Goal: Information Seeking & Learning: Compare options

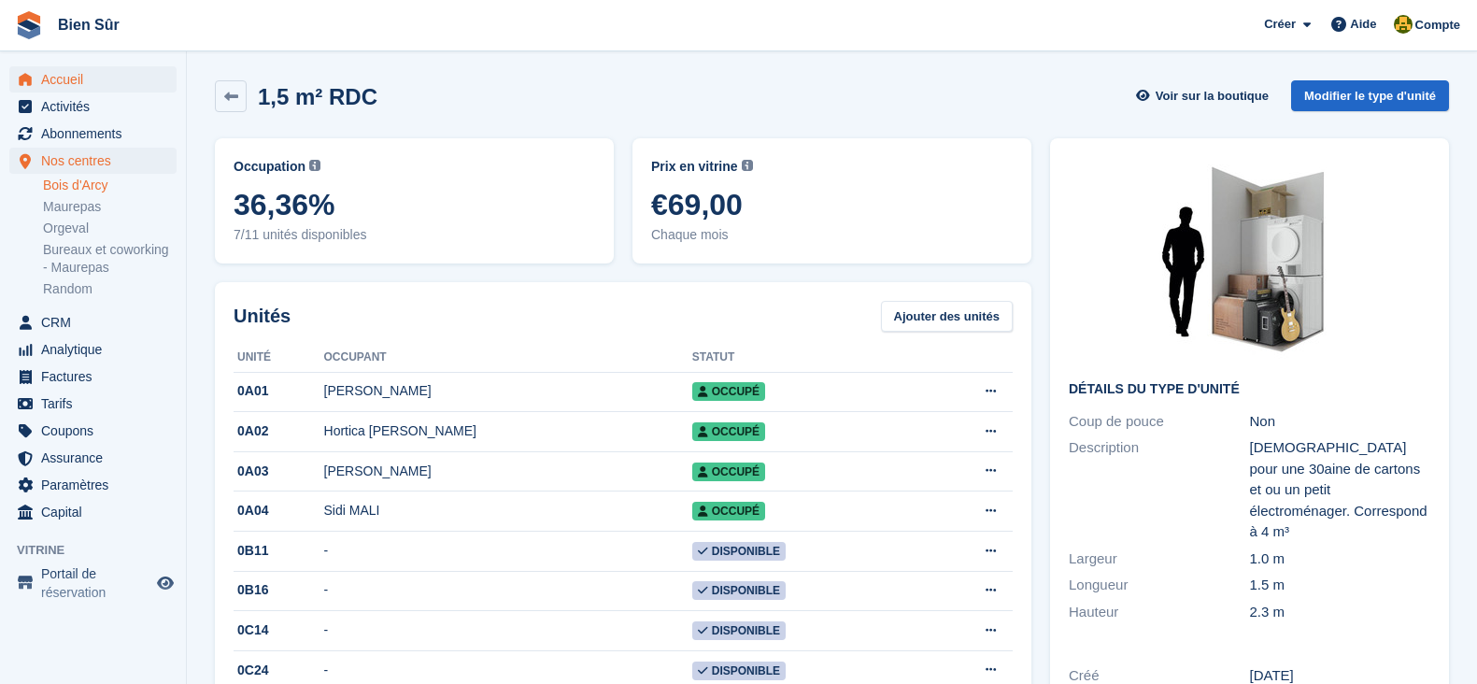
scroll to position [233, 0]
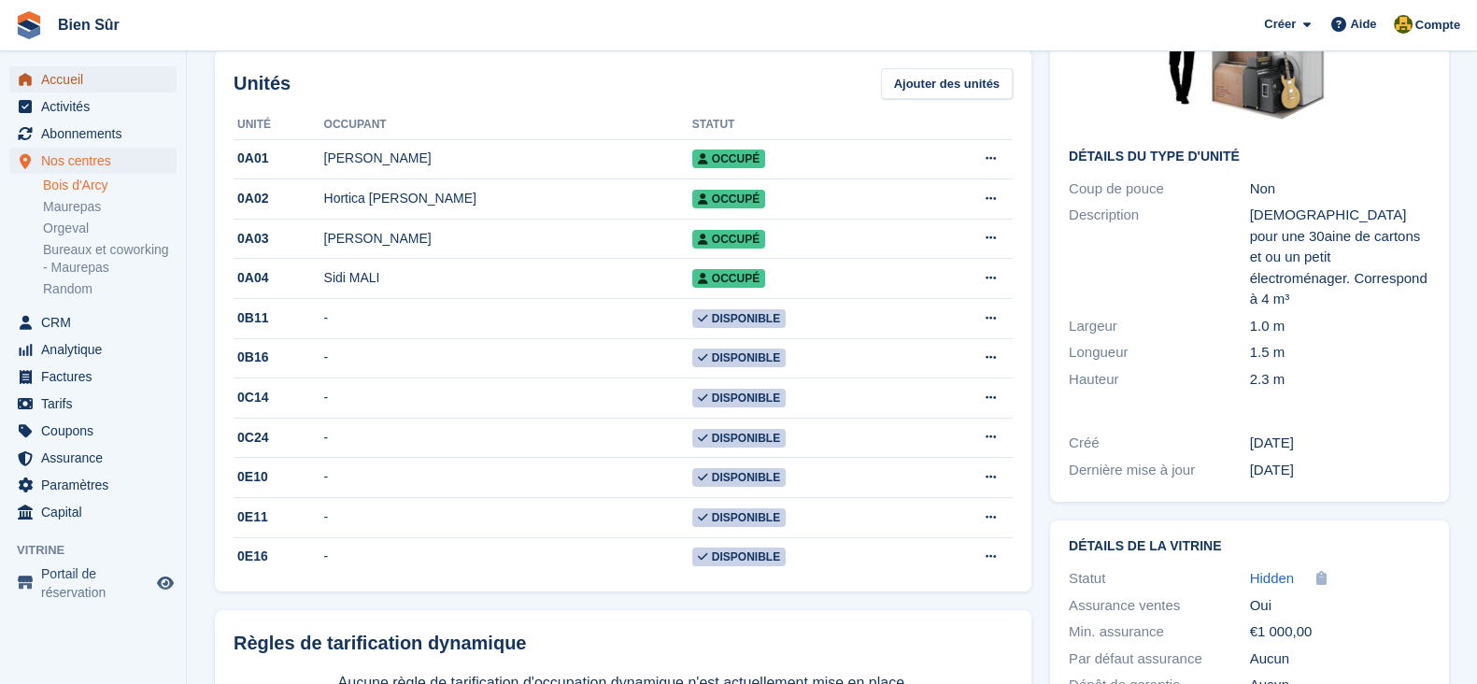
click at [56, 90] on span "Accueil" at bounding box center [97, 79] width 112 height 26
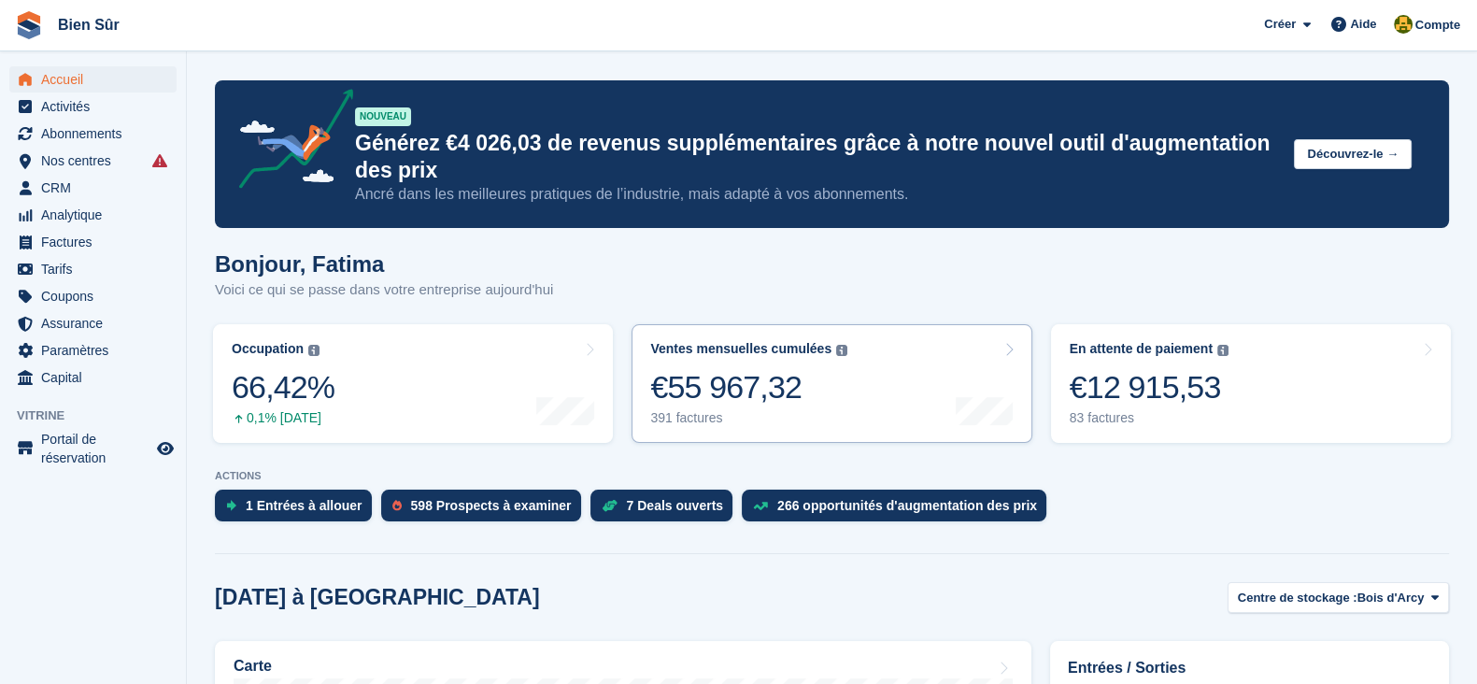
scroll to position [233, 0]
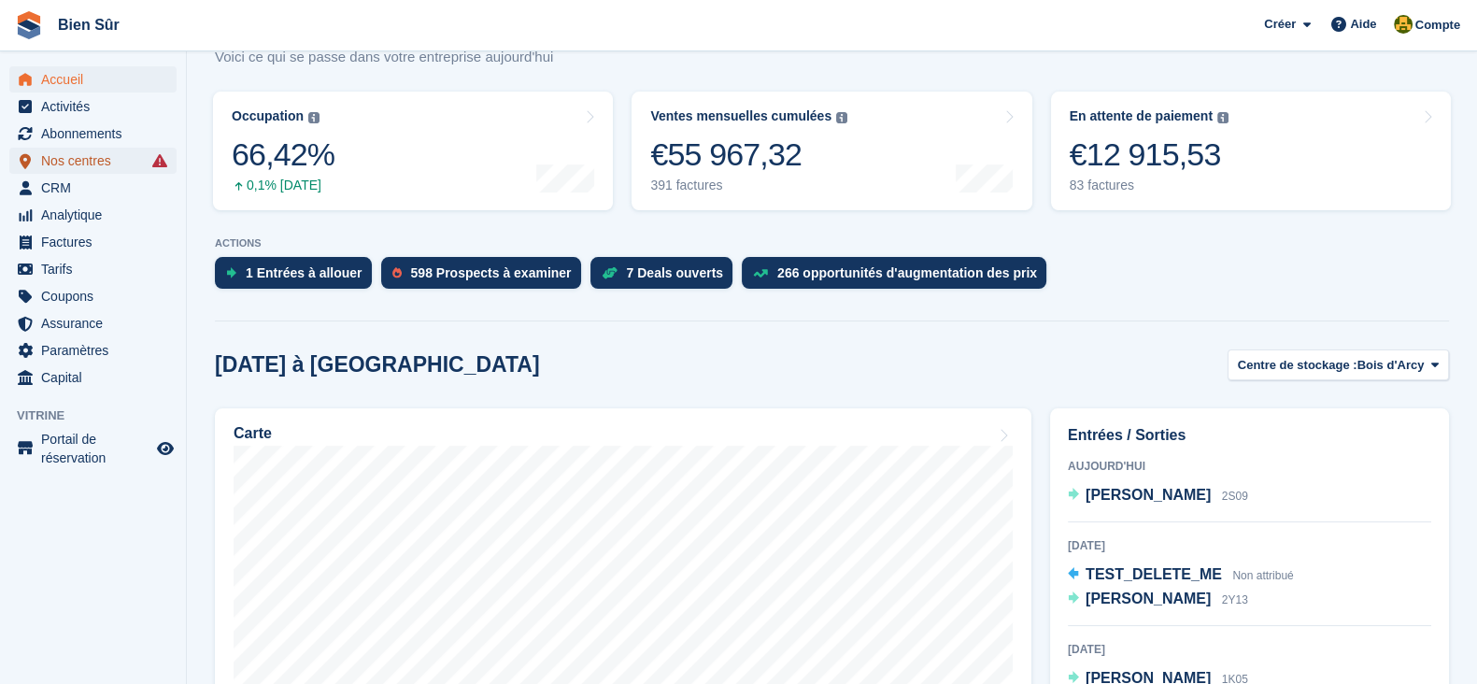
click at [58, 161] on span "Nos centres" at bounding box center [97, 161] width 112 height 26
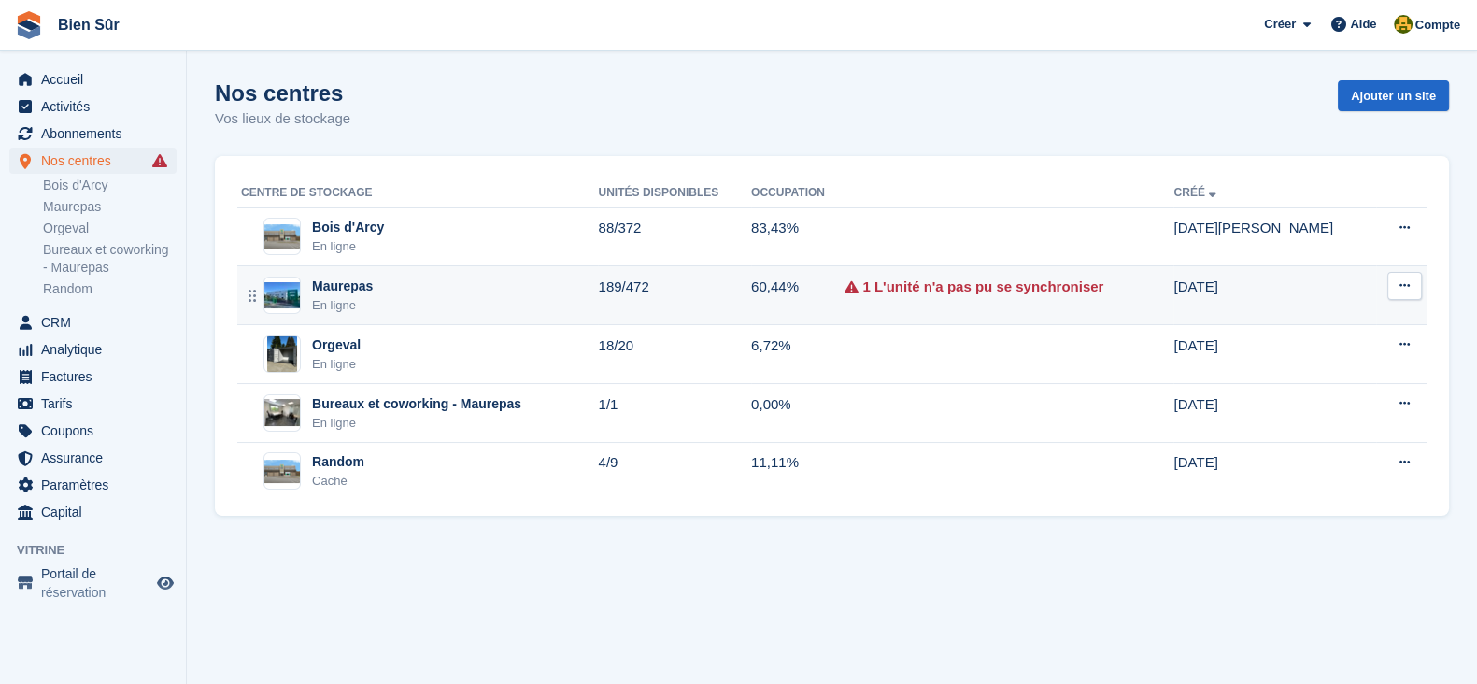
click at [532, 301] on div "Maurepas En ligne" at bounding box center [419, 296] width 357 height 38
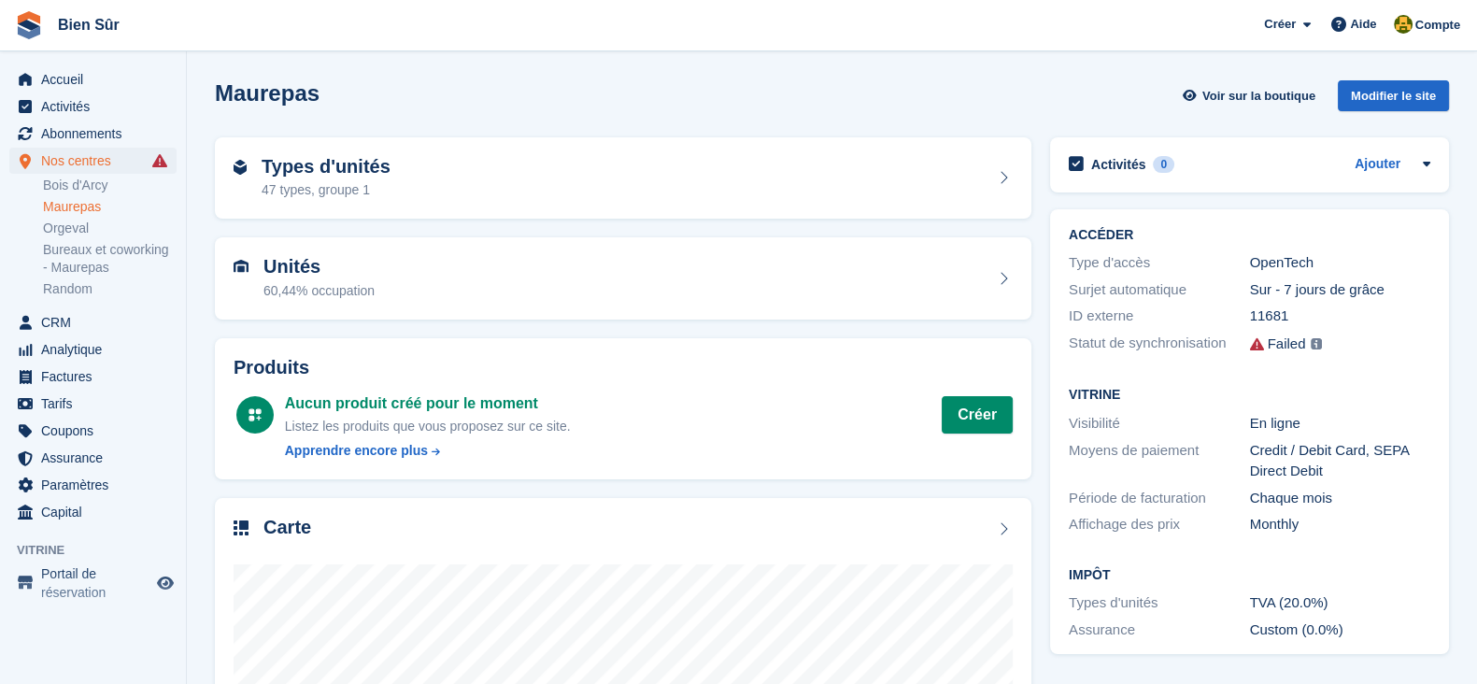
click at [1135, 339] on div "Statut de synchronisation" at bounding box center [1159, 344] width 181 height 23
click at [1294, 352] on div "Failed" at bounding box center [1287, 344] width 38 height 21
click at [89, 70] on span "Accueil" at bounding box center [97, 79] width 112 height 26
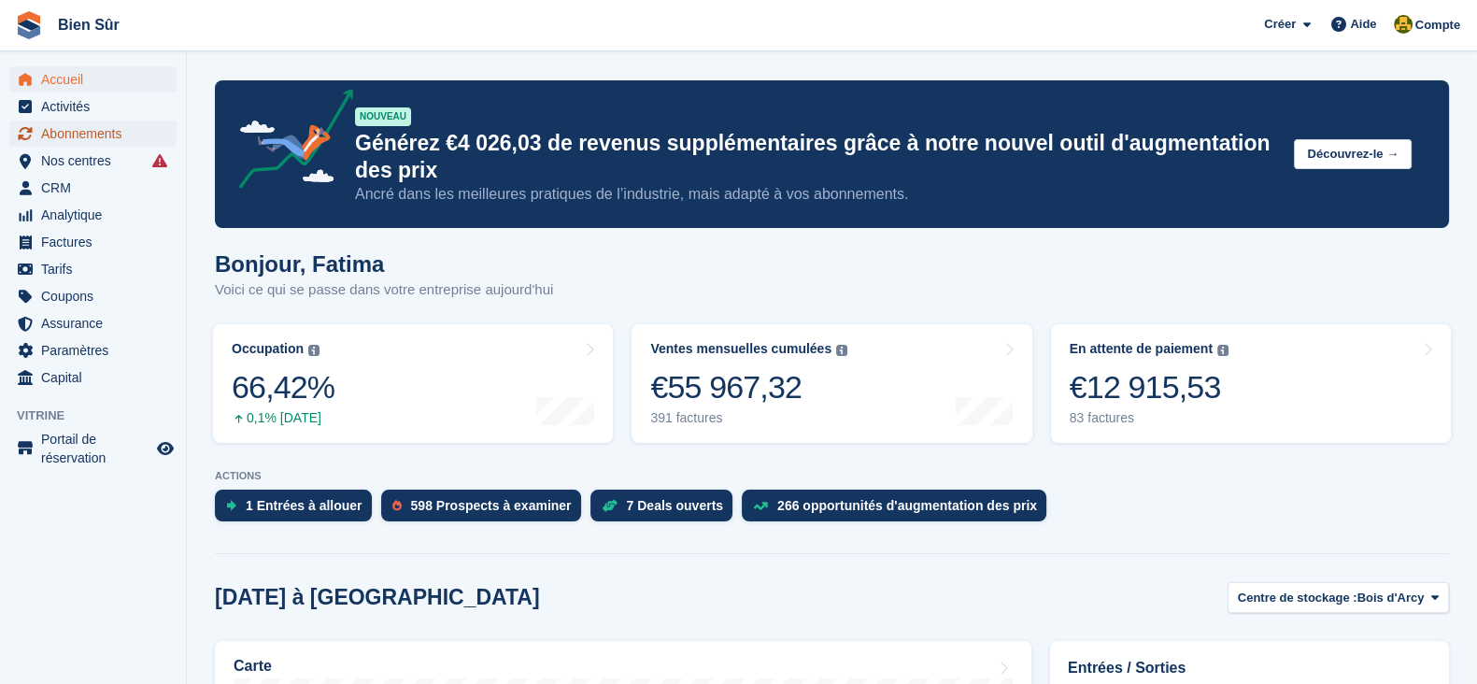
click at [84, 140] on span "Abonnements" at bounding box center [97, 134] width 112 height 26
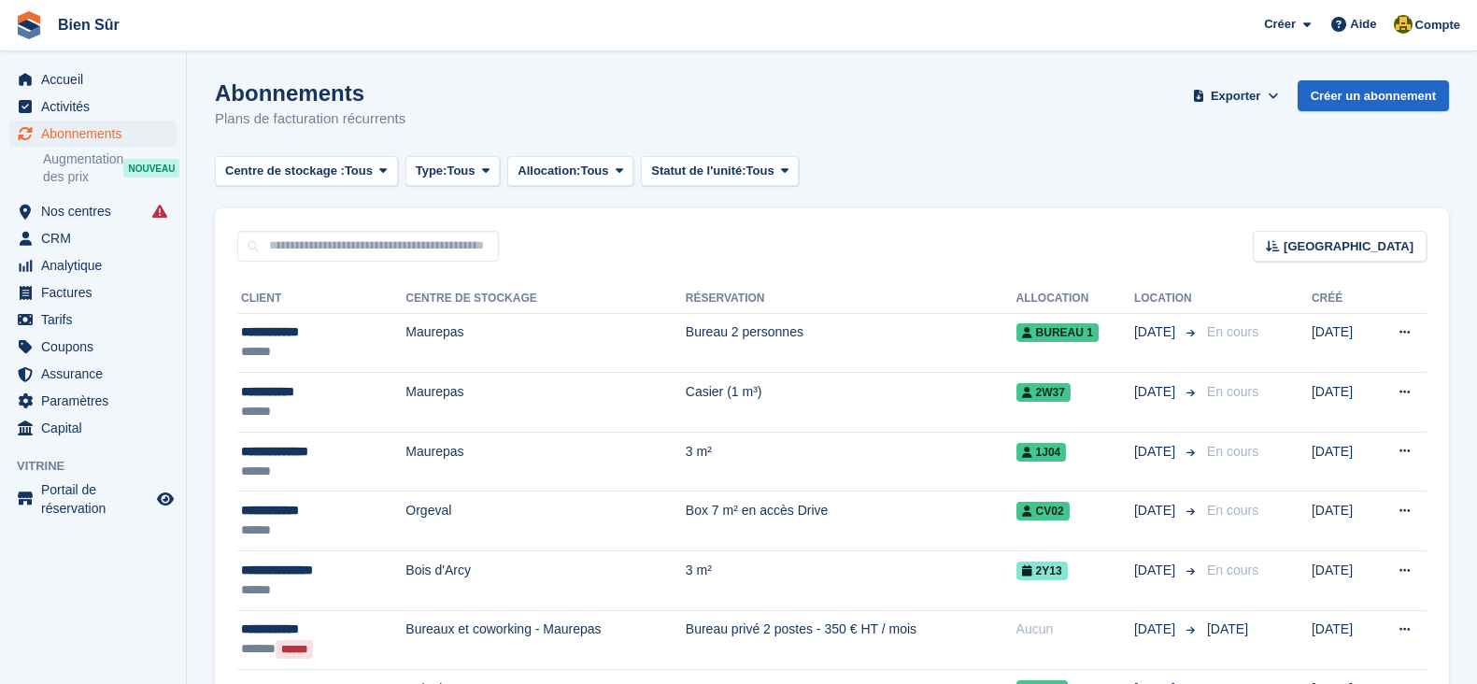
click at [103, 166] on span "Augmentation des prix" at bounding box center [83, 168] width 80 height 36
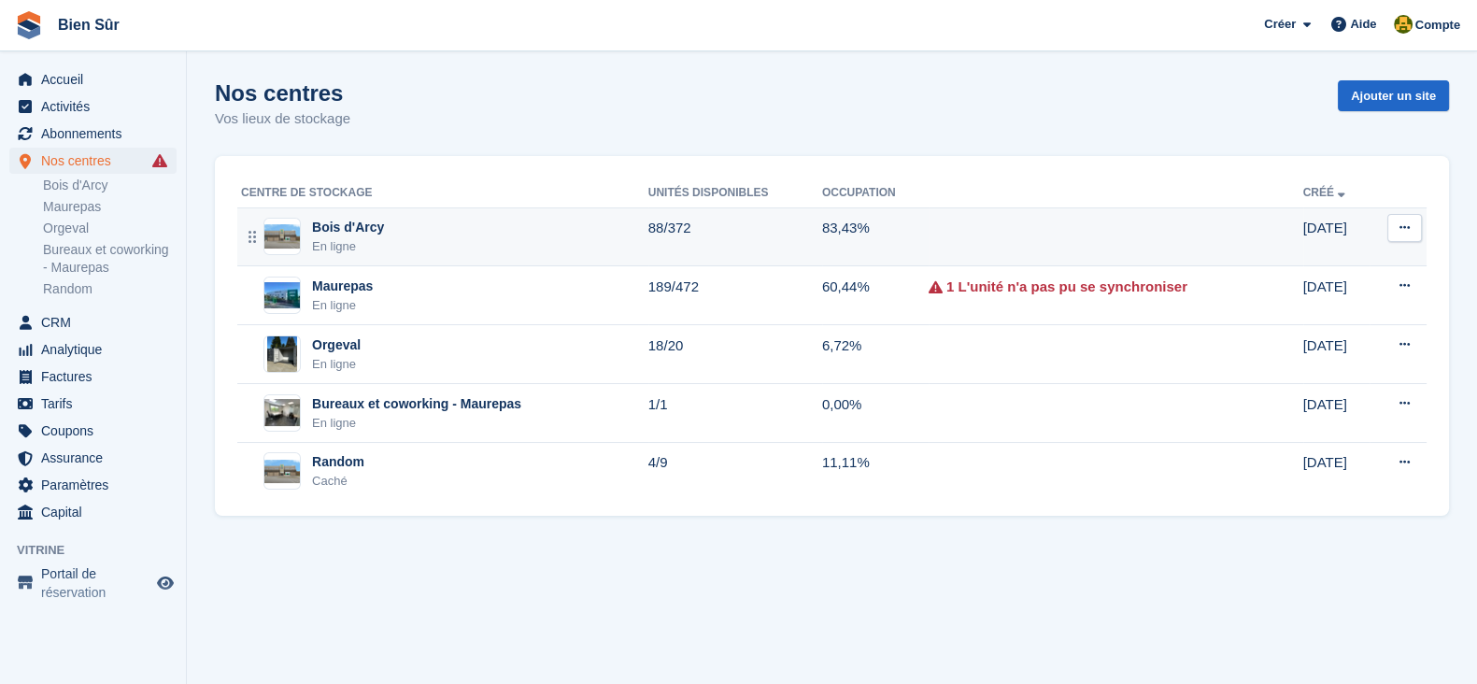
click at [410, 234] on div "Bois d'Arcy En ligne" at bounding box center [444, 237] width 407 height 38
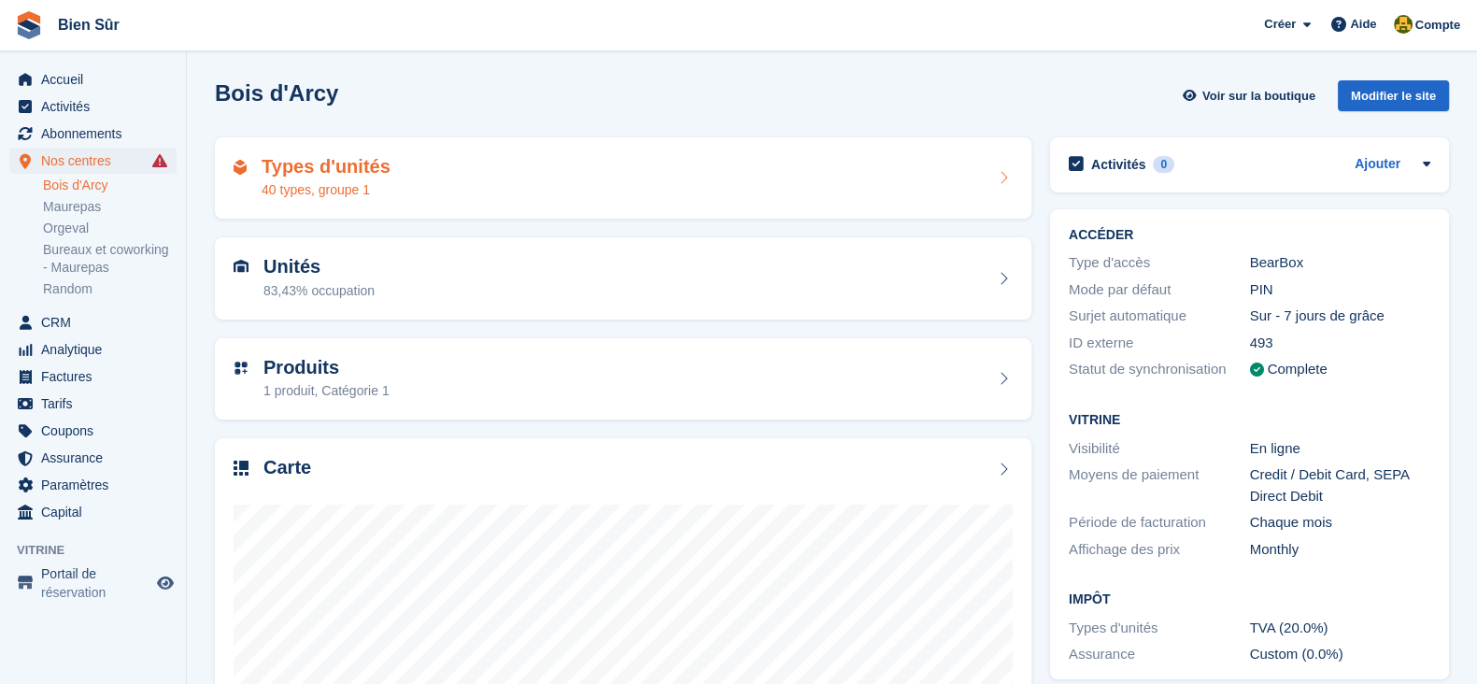
click at [343, 170] on h2 "Types d'unités" at bounding box center [326, 166] width 129 height 21
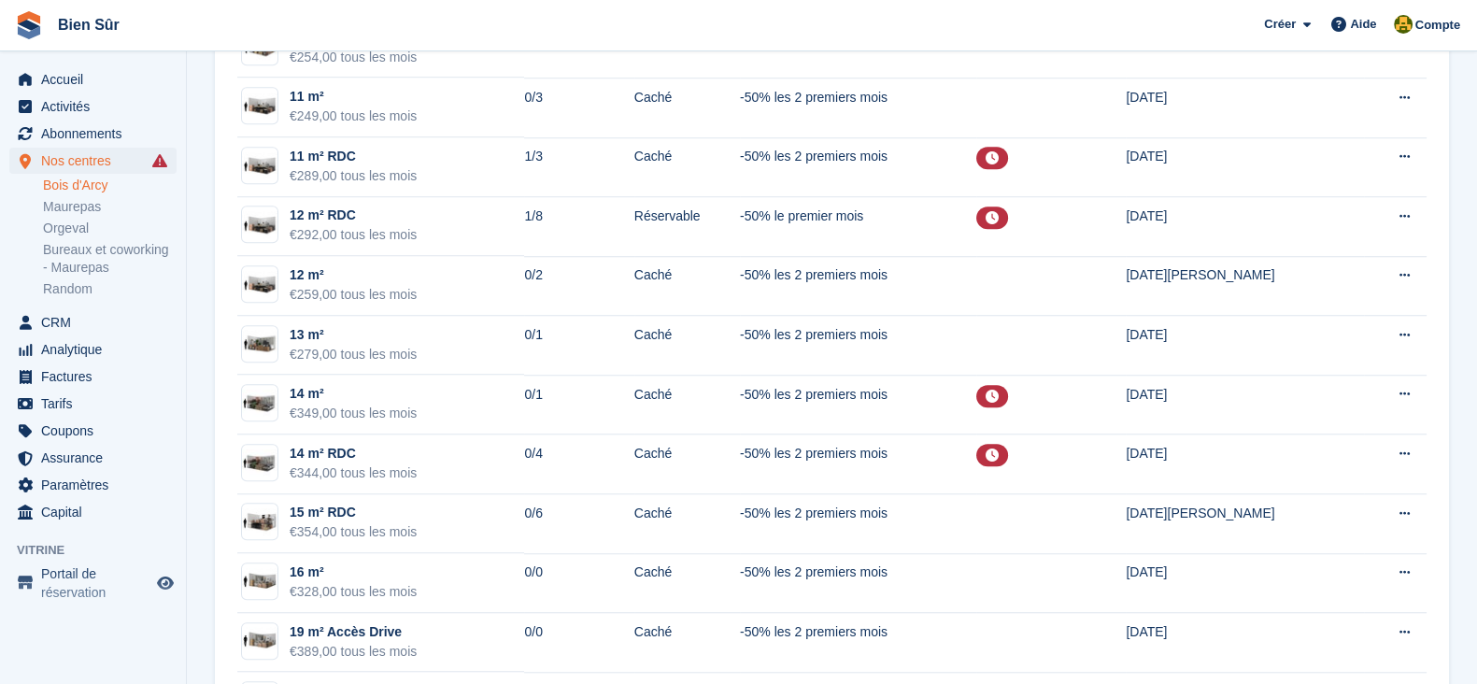
scroll to position [1751, 0]
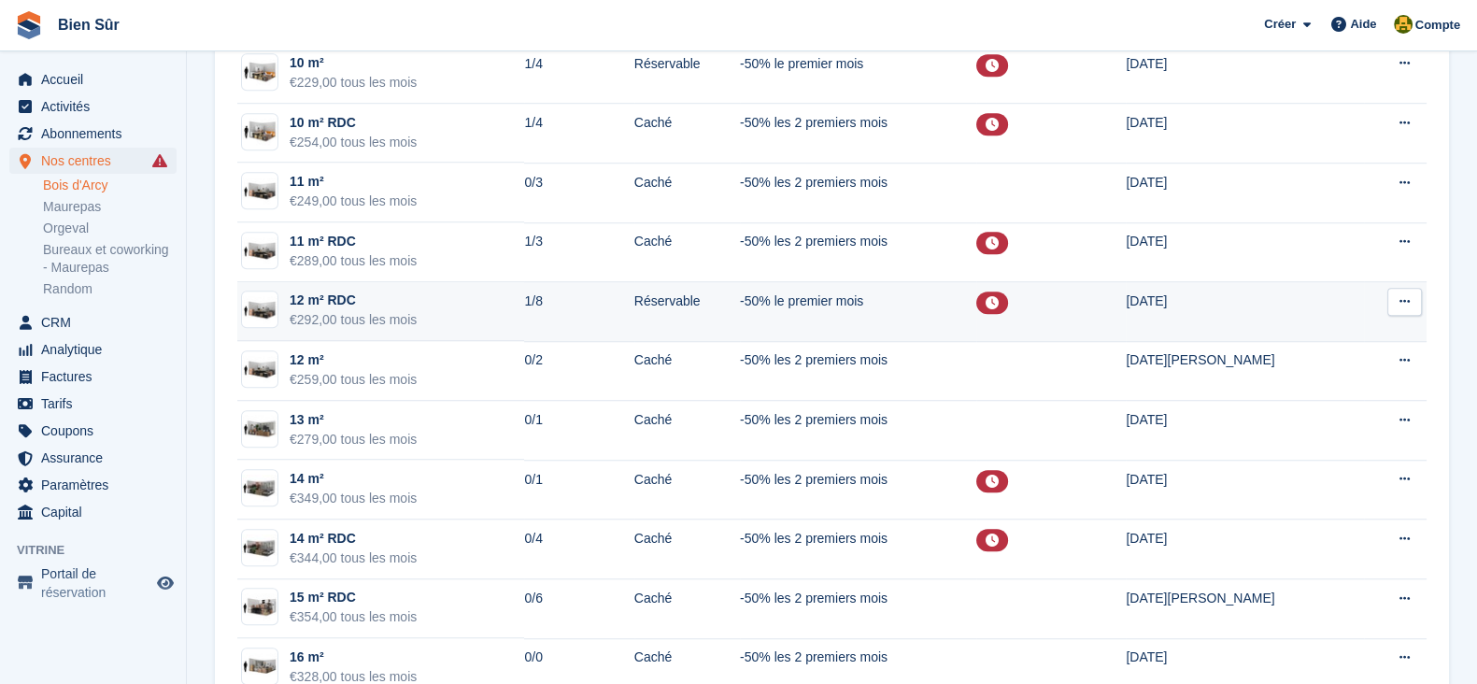
click at [478, 295] on td "12 m² RDC €292,00 tous les mois" at bounding box center [380, 312] width 287 height 60
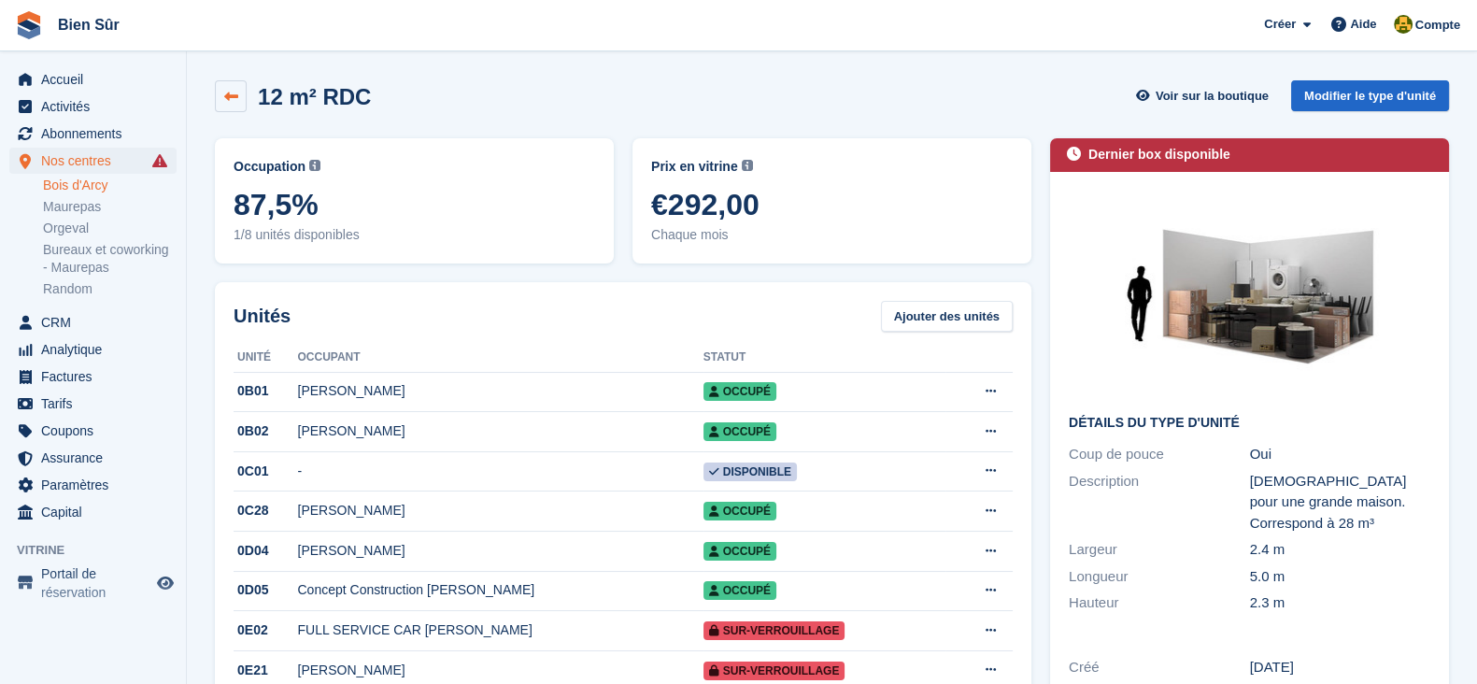
click at [231, 91] on icon at bounding box center [231, 97] width 14 height 14
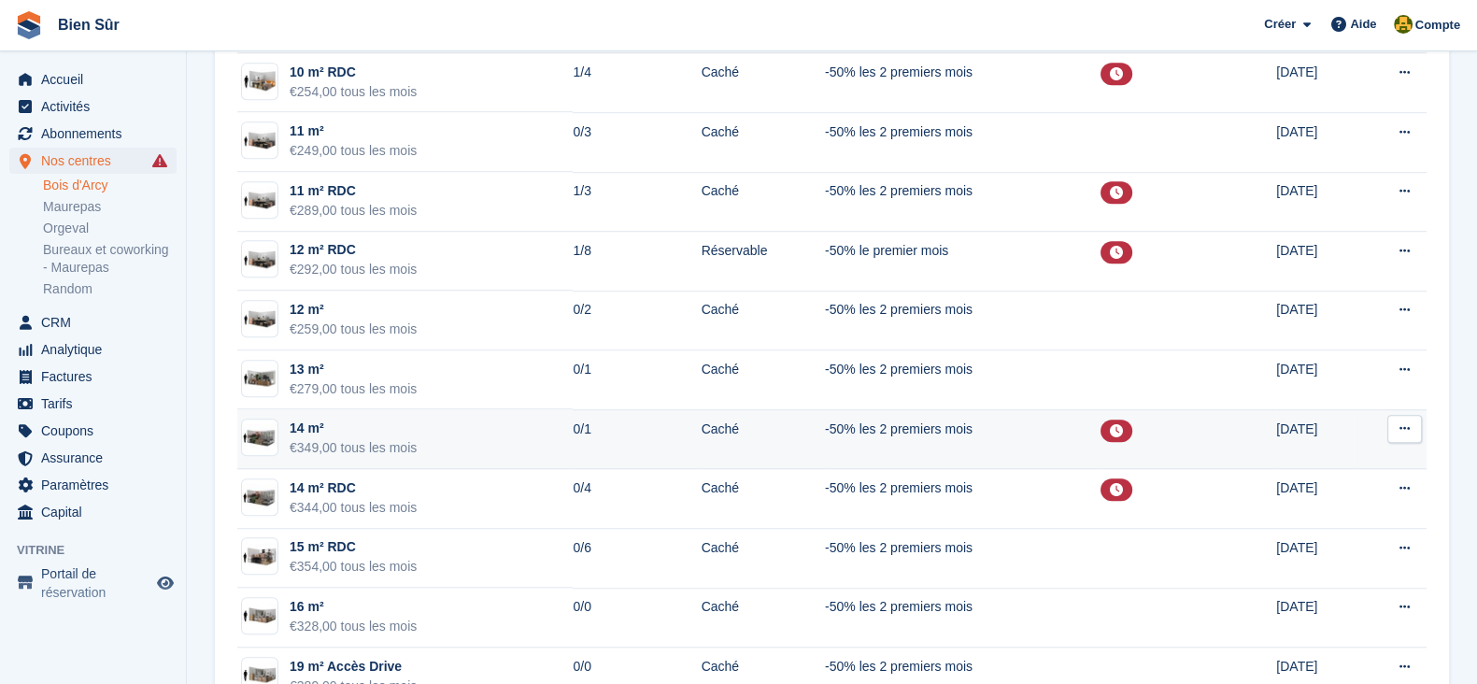
scroll to position [1685, 0]
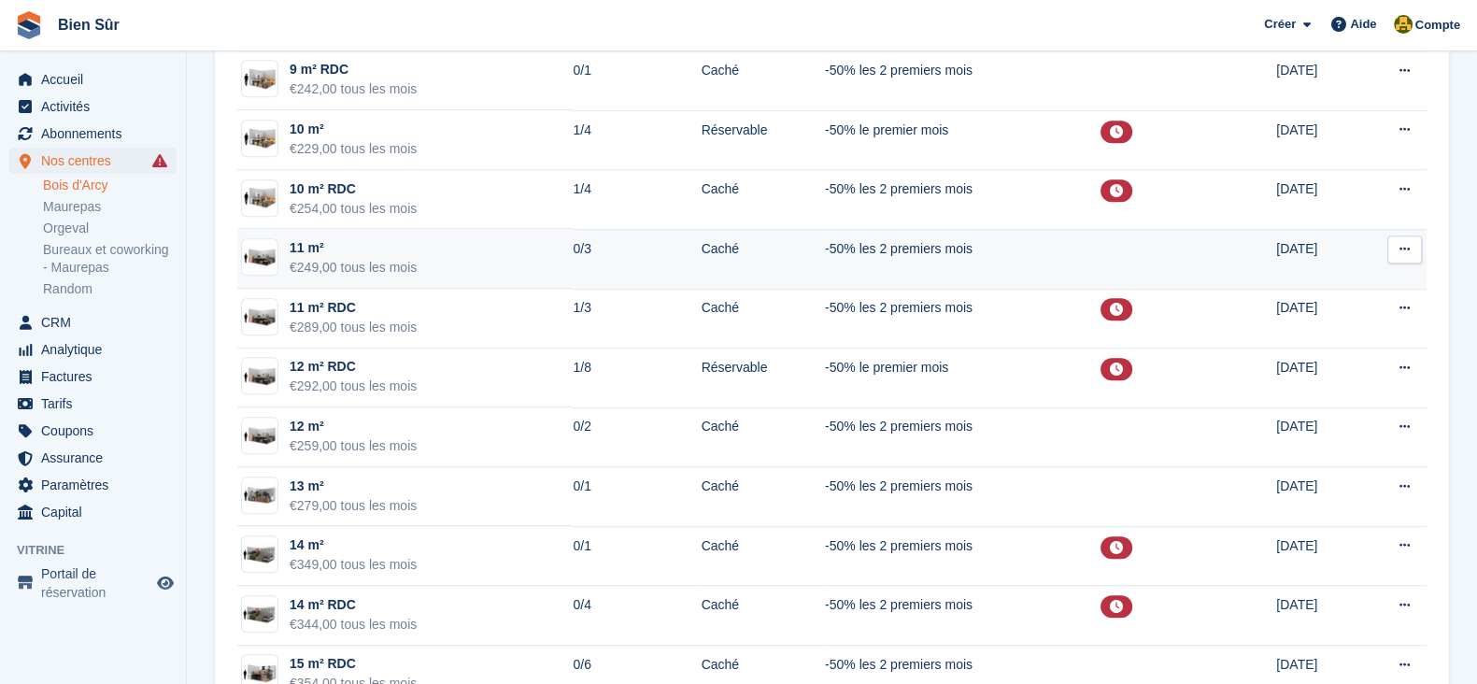
click at [496, 245] on td "11 m² €249,00 tous les mois" at bounding box center [404, 259] width 335 height 60
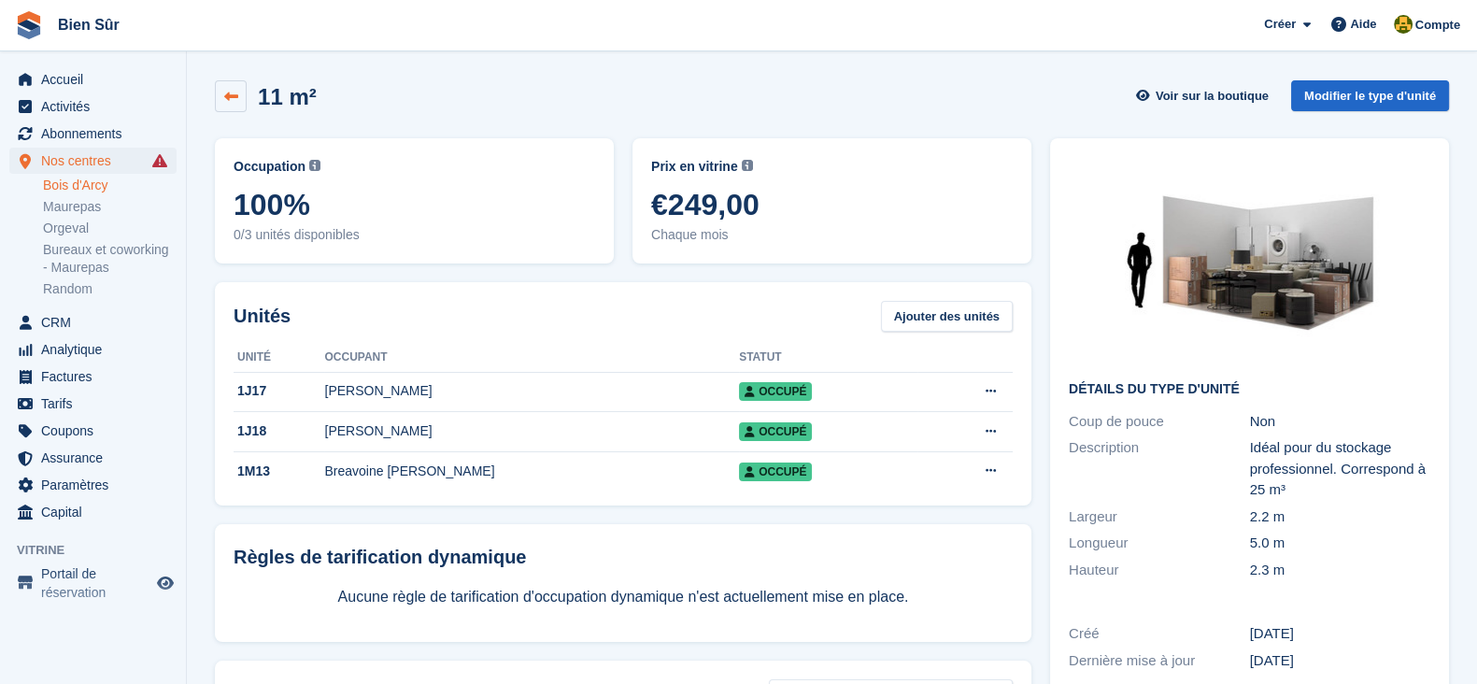
click at [233, 100] on icon at bounding box center [231, 97] width 14 height 14
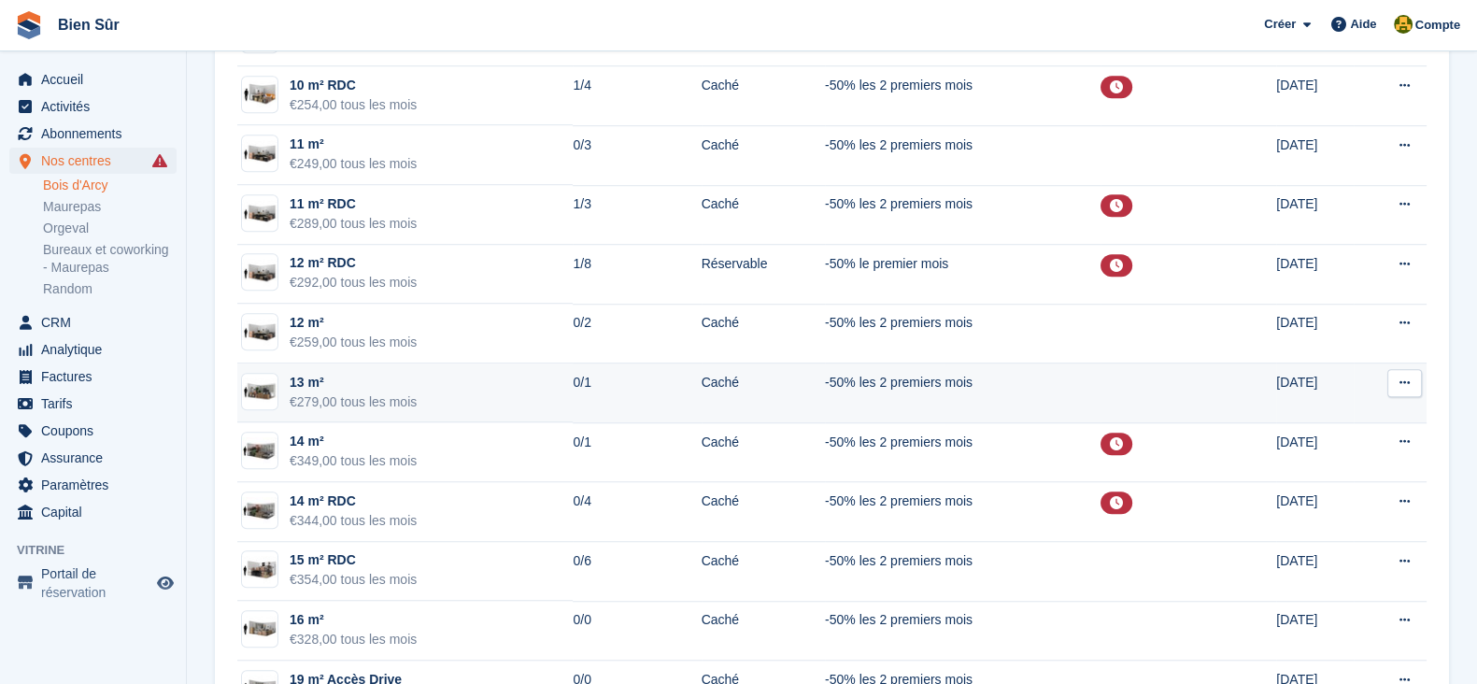
scroll to position [1751, 0]
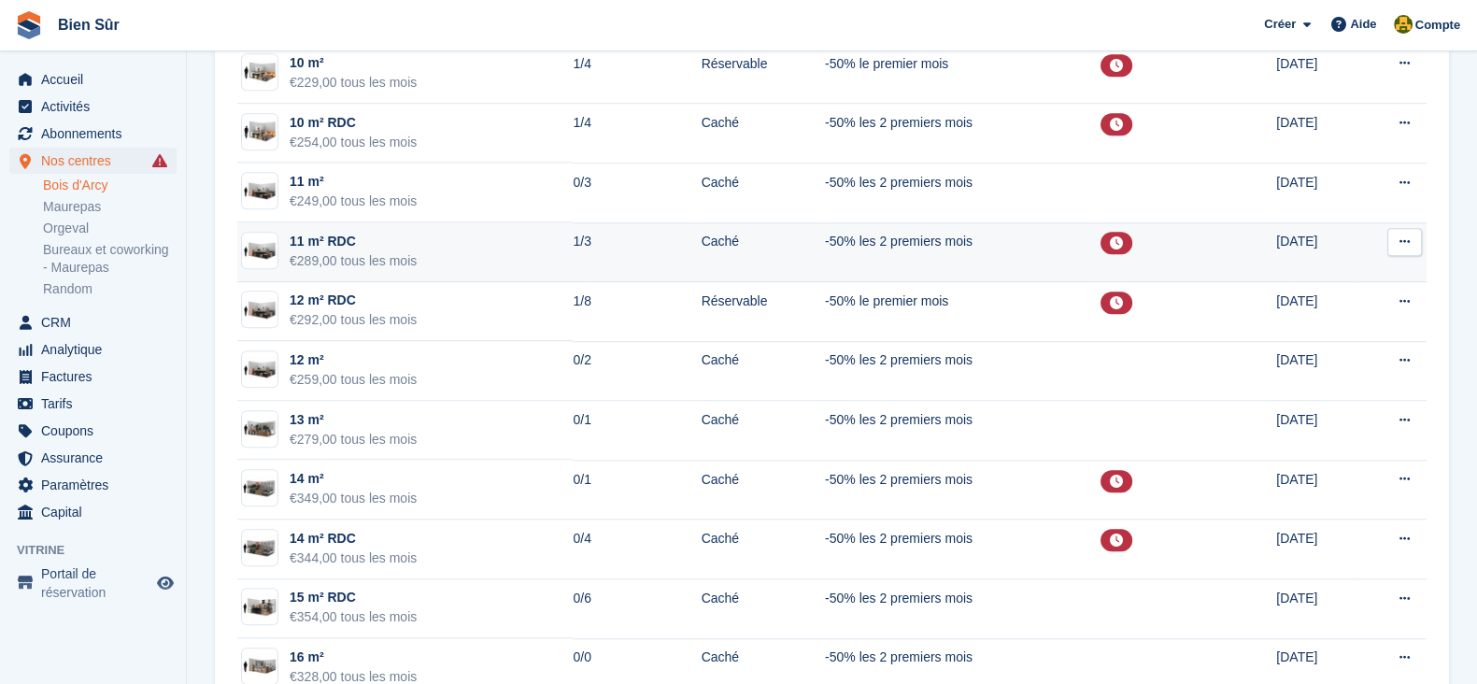
click at [468, 254] on td "11 m² RDC €289,00 tous les mois" at bounding box center [404, 252] width 335 height 60
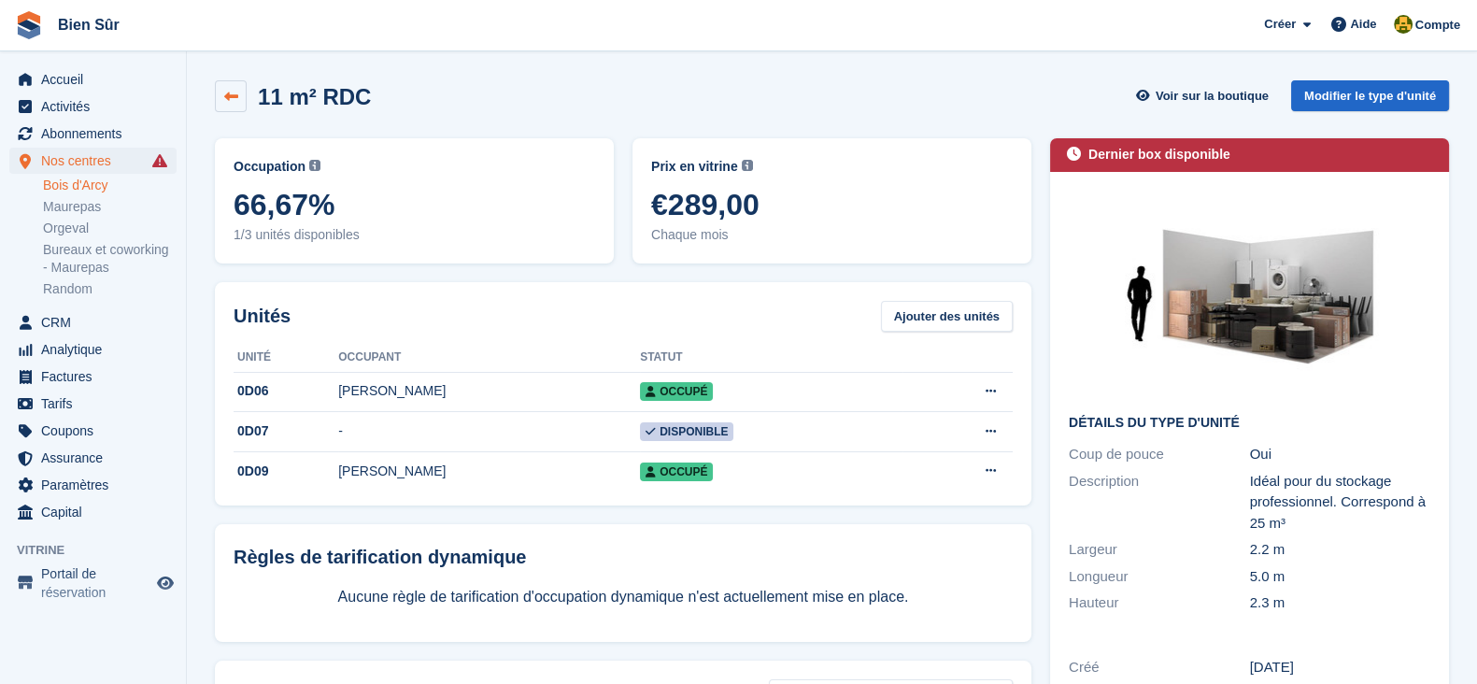
click at [222, 95] on link at bounding box center [231, 96] width 32 height 32
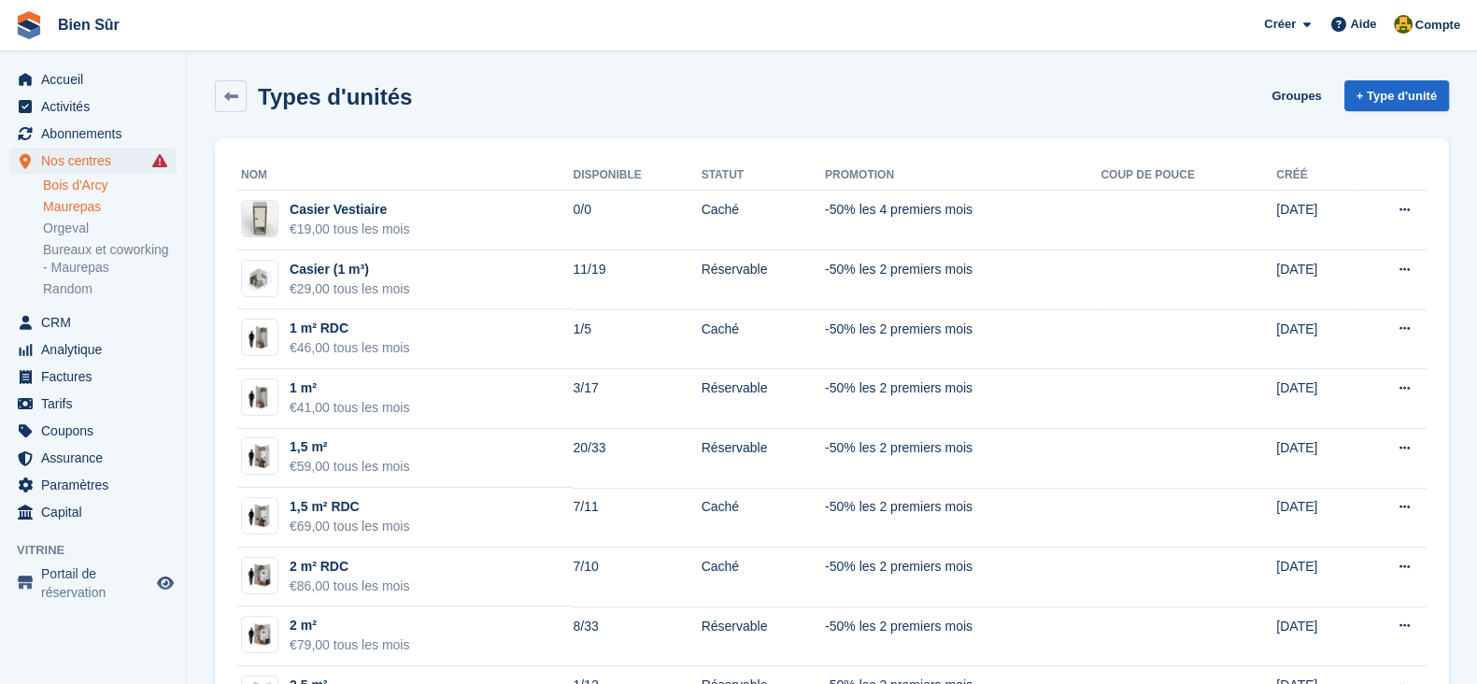
click at [68, 207] on link "Maurepas" at bounding box center [110, 207] width 134 height 18
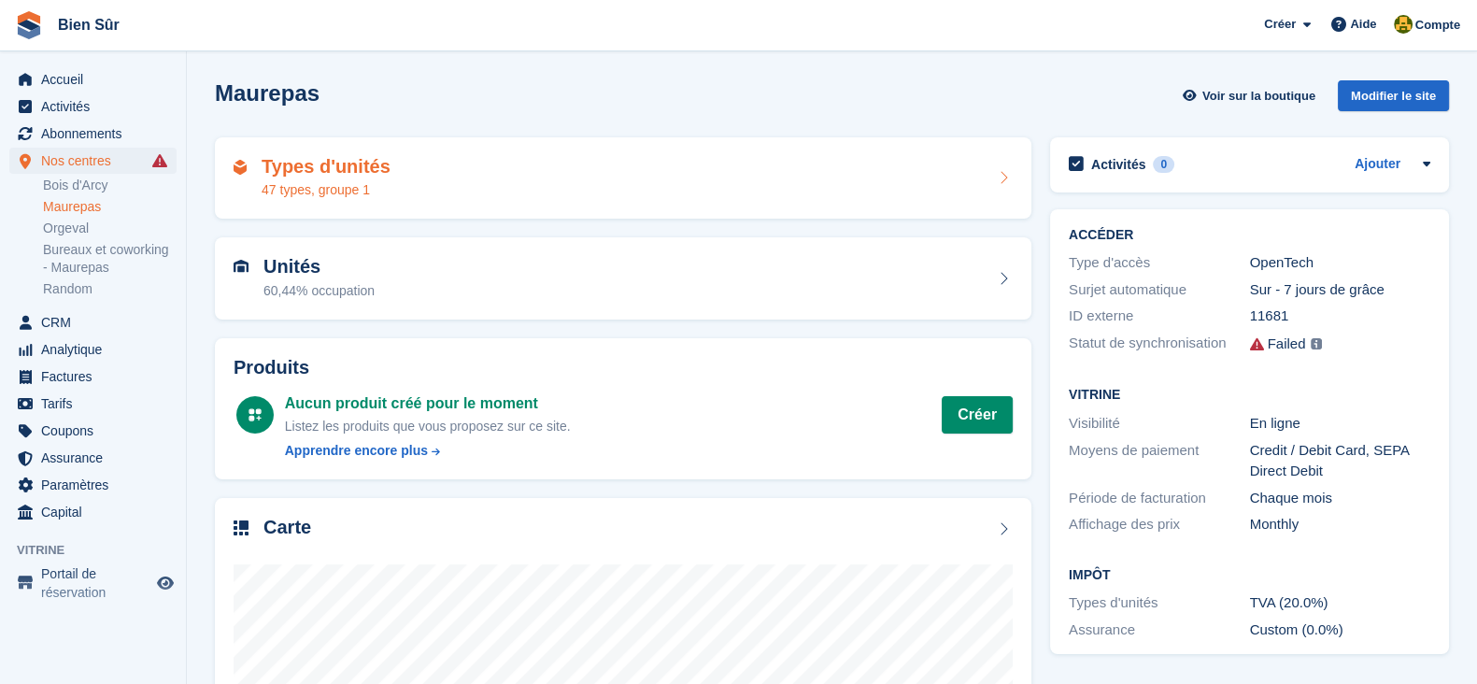
click at [303, 178] on h2 "Types d'unités" at bounding box center [326, 166] width 129 height 21
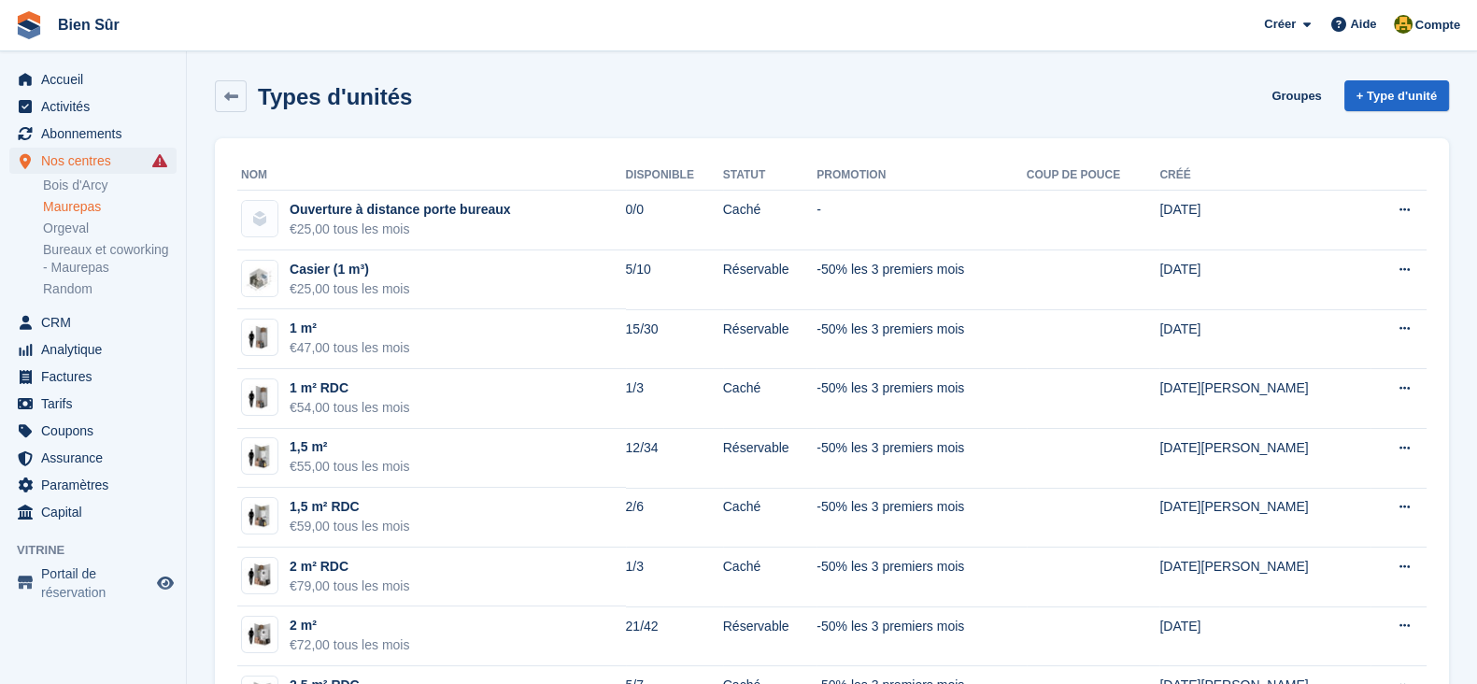
click at [830, 83] on div "Types d'unités Groupes + Type d'unité" at bounding box center [832, 96] width 1234 height 32
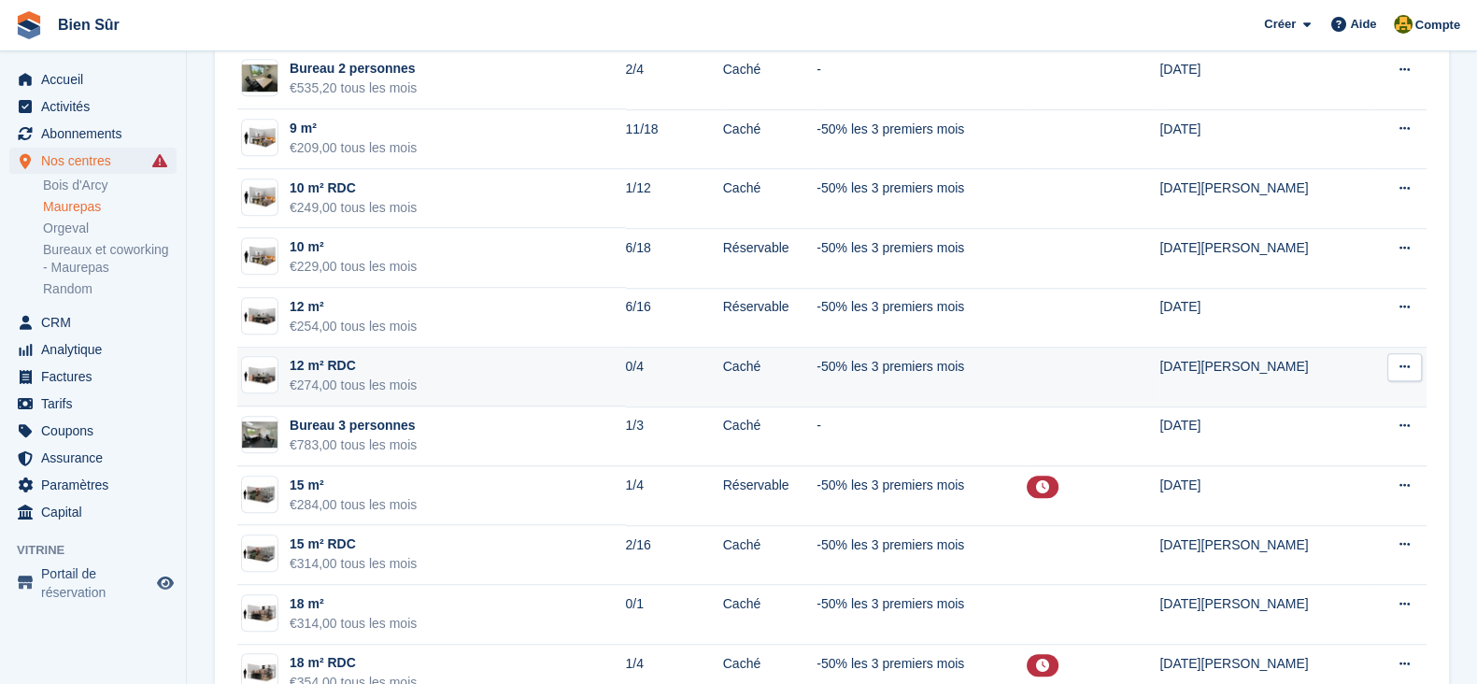
scroll to position [1634, 0]
